Goal: Task Accomplishment & Management: Manage account settings

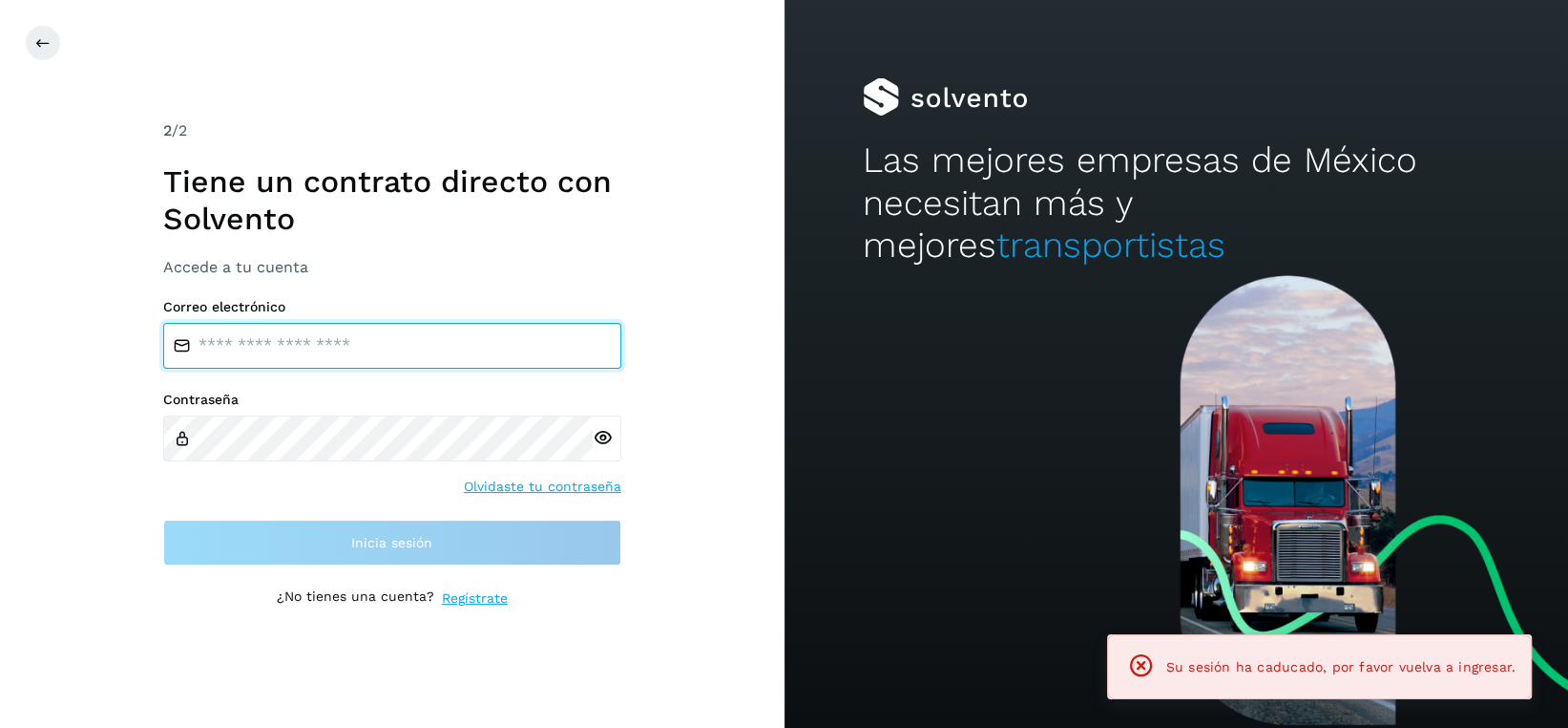
drag, startPoint x: 395, startPoint y: 344, endPoint x: 335, endPoint y: 362, distance: 62.6
click at [395, 344] on input "email" at bounding box center [392, 346] width 458 height 45
type input "**********"
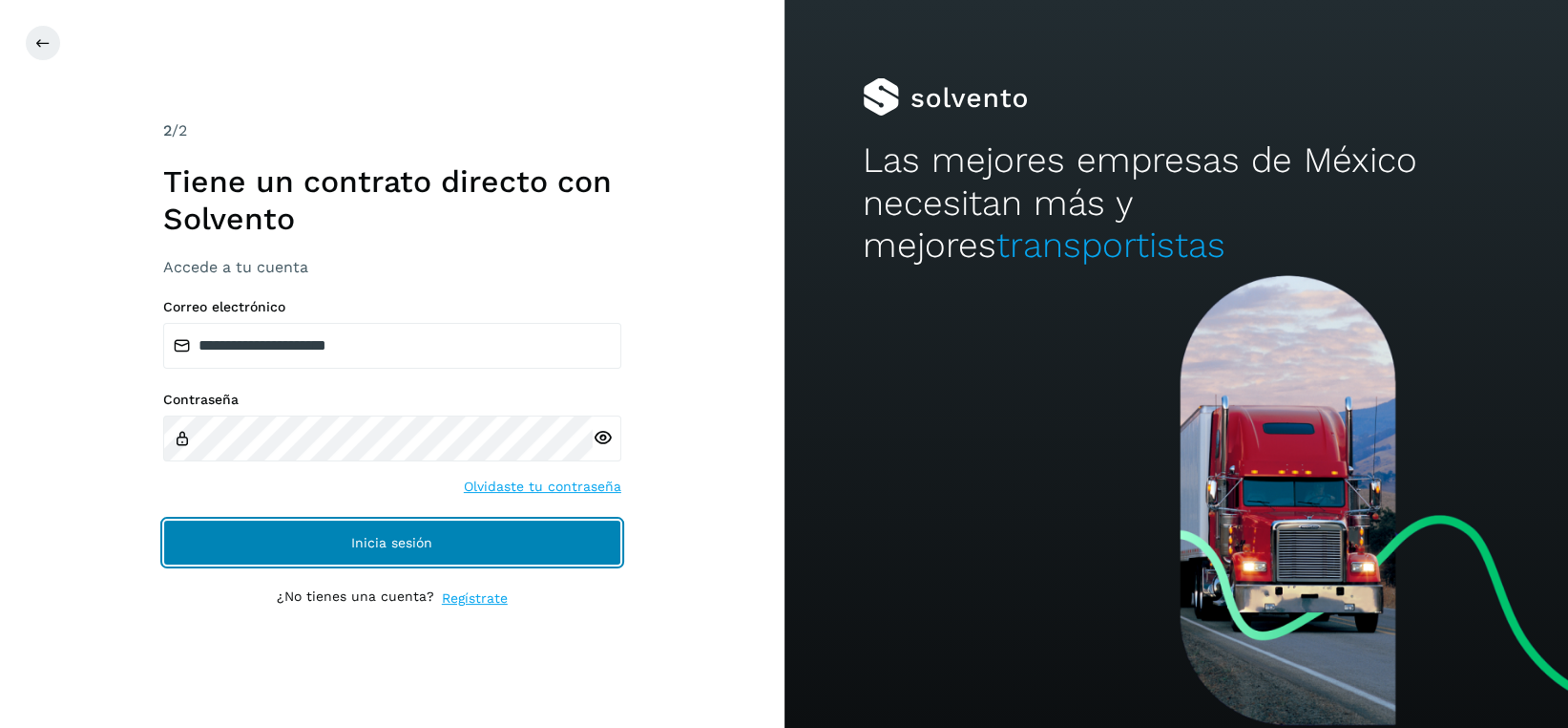
click at [436, 531] on button "Inicia sesión" at bounding box center [392, 542] width 458 height 45
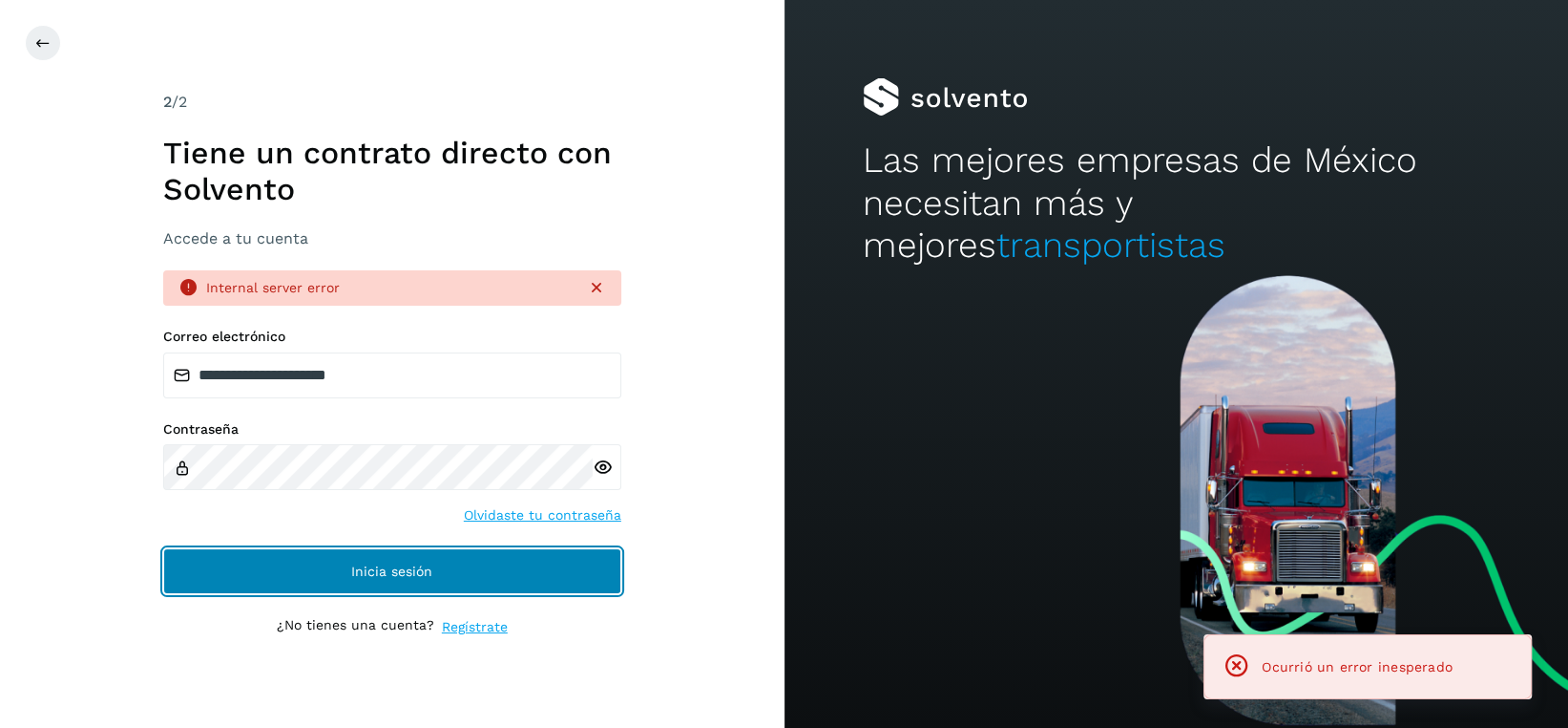
click at [397, 564] on span "Inicia sesión" at bounding box center [392, 571] width 81 height 14
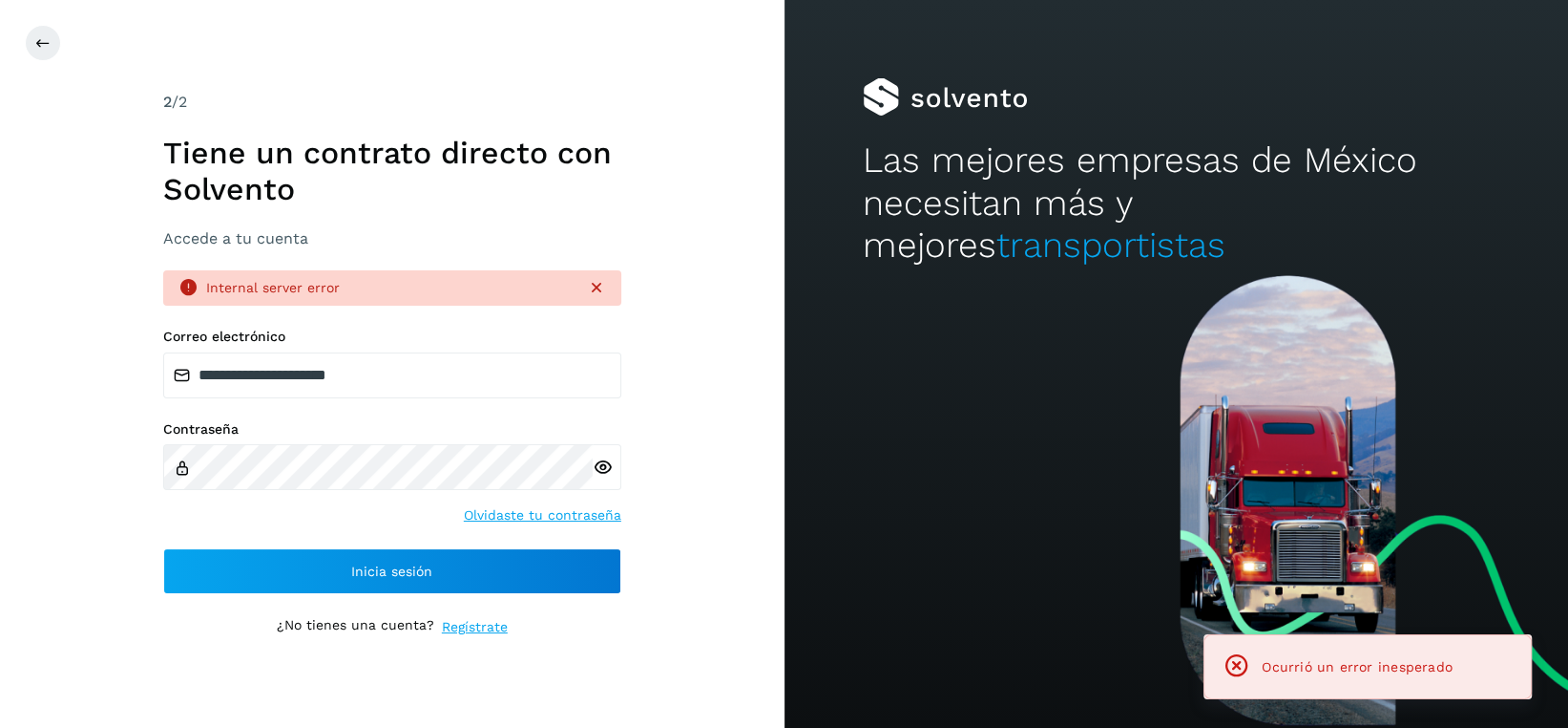
click at [600, 470] on icon at bounding box center [602, 467] width 20 height 20
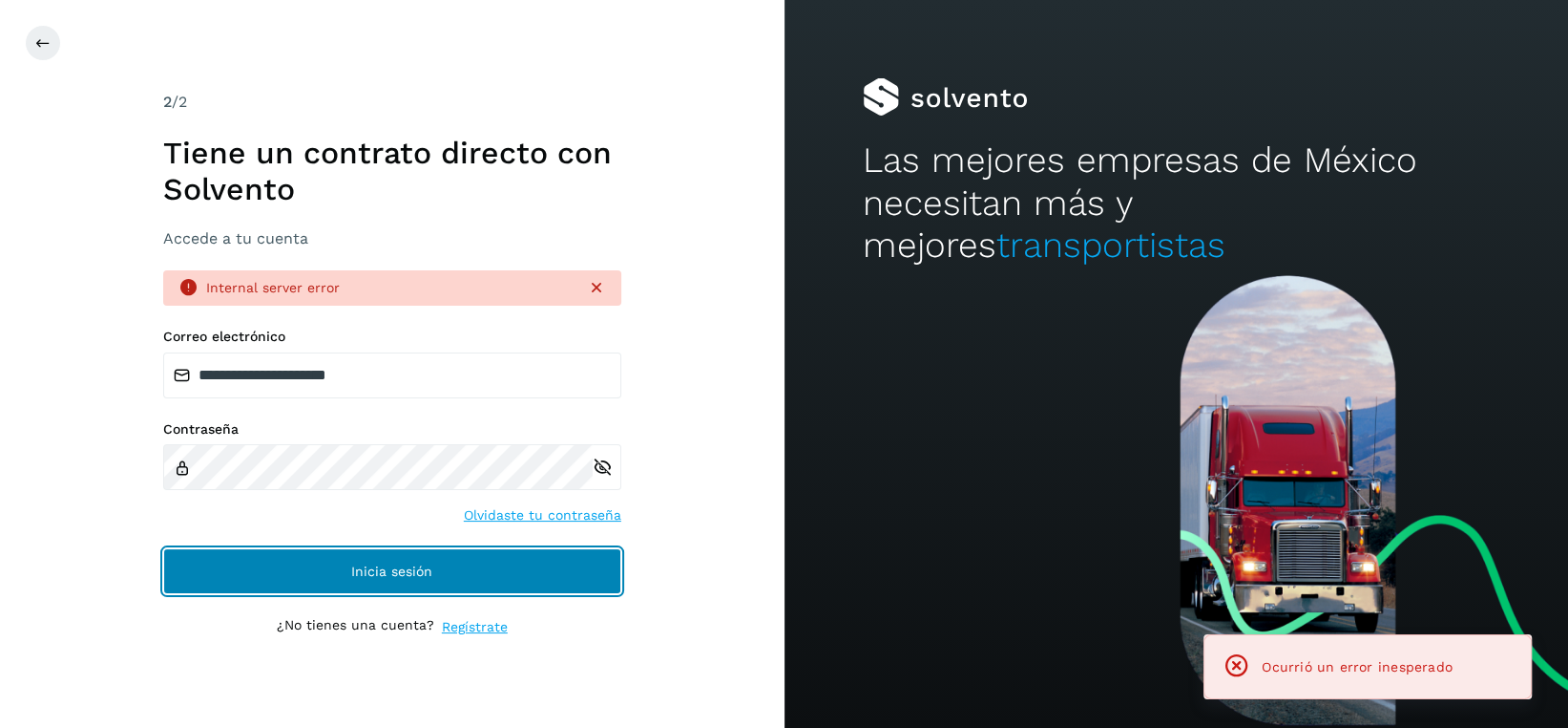
click at [399, 573] on span "Inicia sesión" at bounding box center [392, 571] width 81 height 14
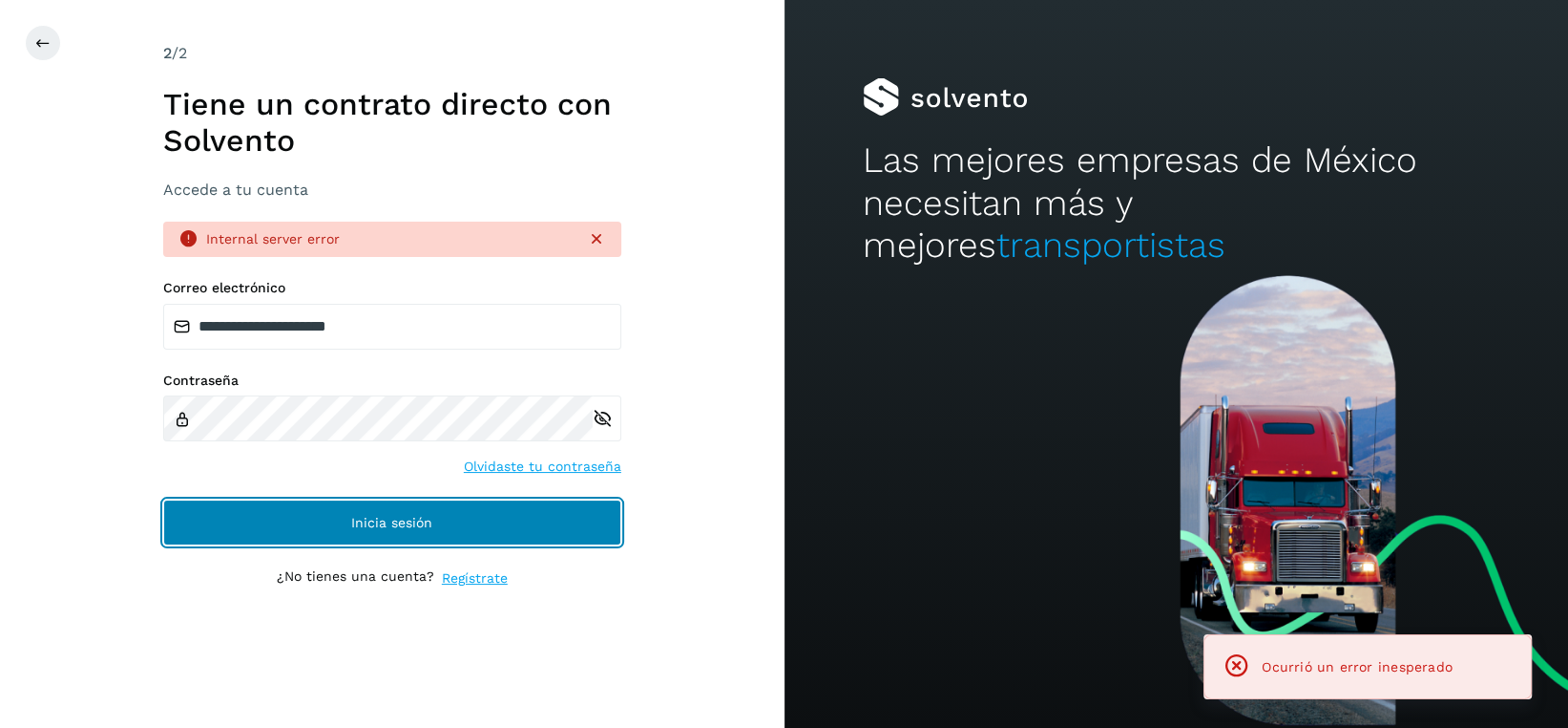
click at [431, 529] on span "Inicia sesión" at bounding box center [392, 523] width 81 height 14
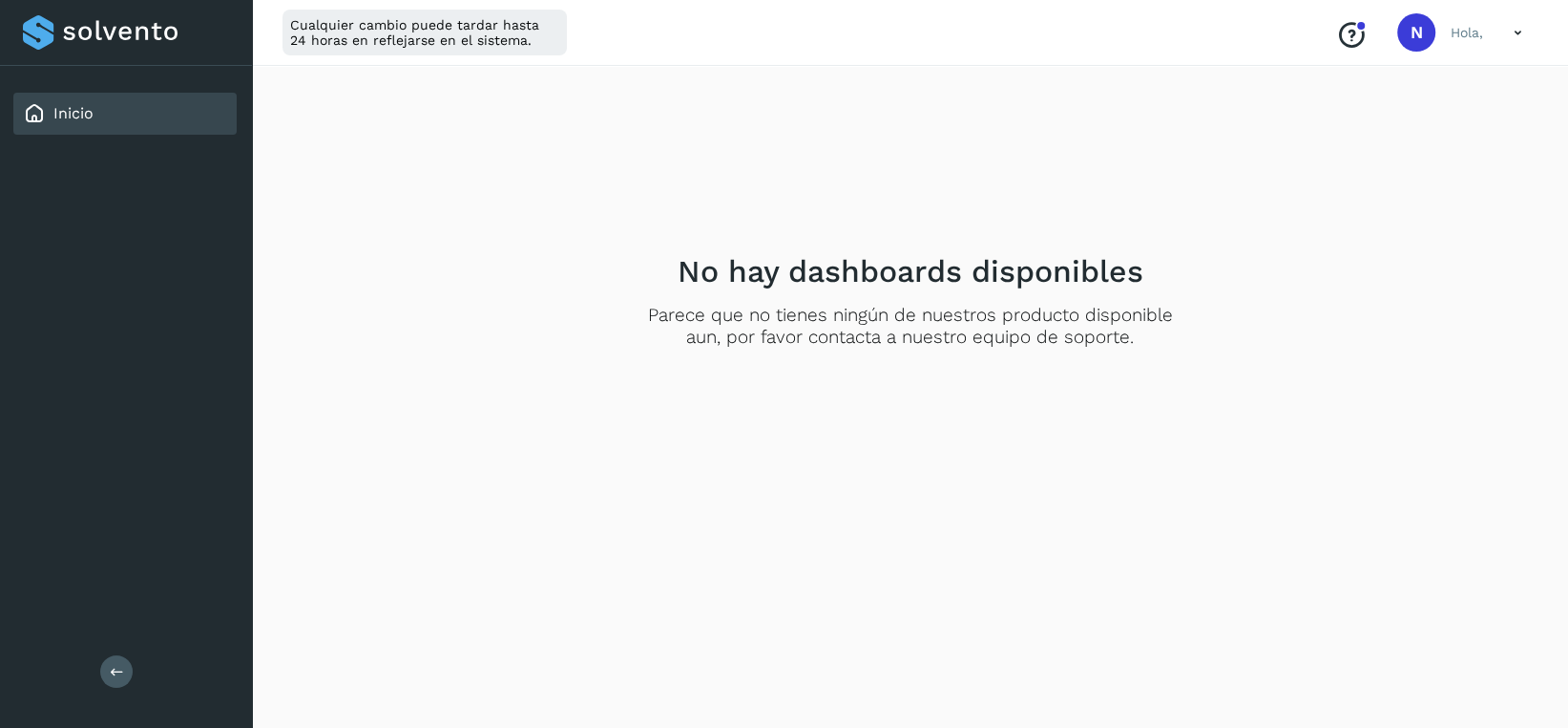
click at [114, 113] on div "Inicio" at bounding box center [125, 114] width 223 height 42
